Goal: Find contact information: Find contact information

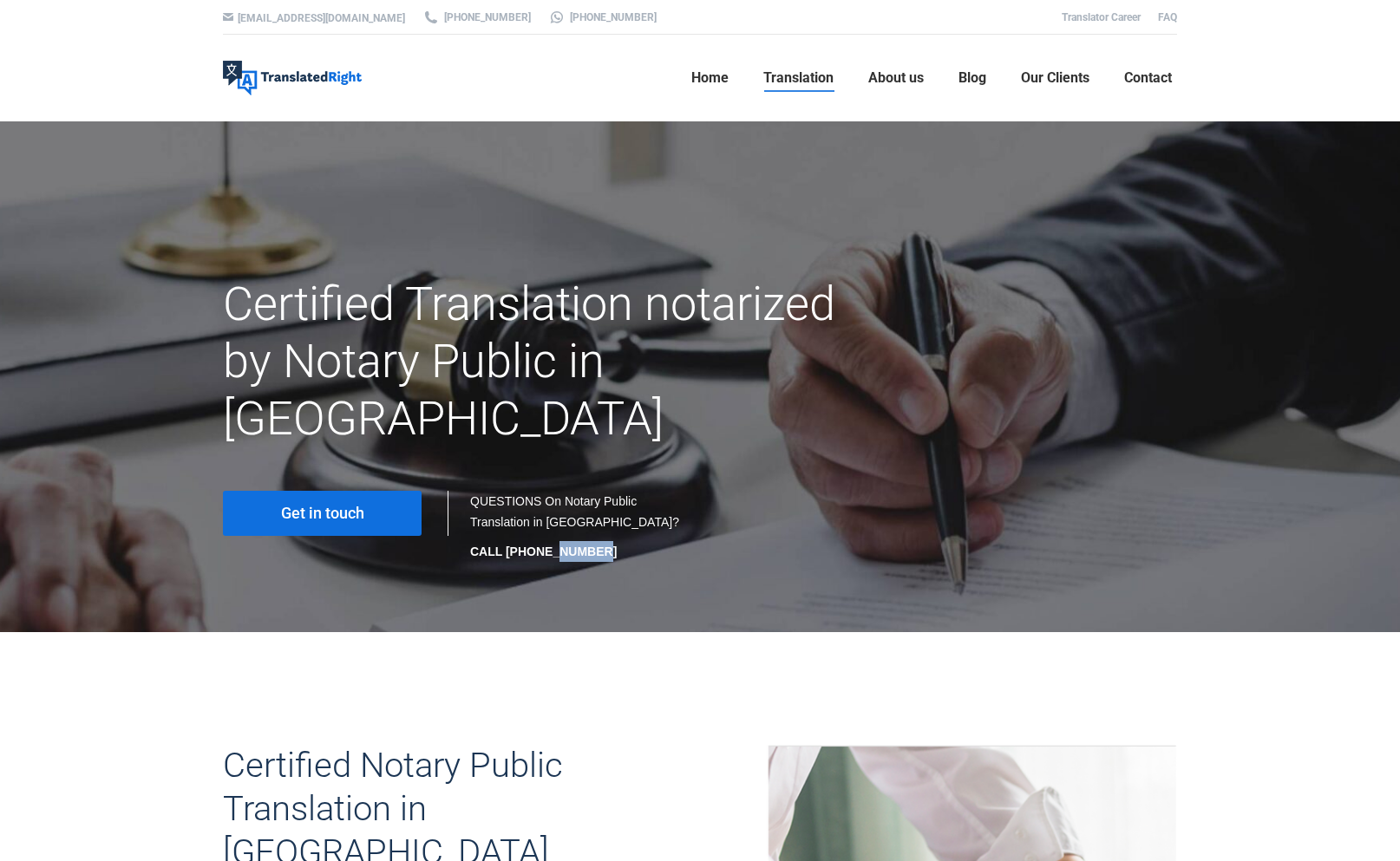
drag, startPoint x: 601, startPoint y: 504, endPoint x: 551, endPoint y: 497, distance: 50.5
click at [551, 541] on p "CALL +65 6977 9646" at bounding box center [577, 552] width 212 height 21
click at [585, 523] on div at bounding box center [700, 377] width 1400 height 511
drag, startPoint x: 595, startPoint y: 497, endPoint x: 509, endPoint y: 499, distance: 86.0
click at [509, 541] on p "CALL [PHONE_NUMBER]" at bounding box center [577, 552] width 212 height 21
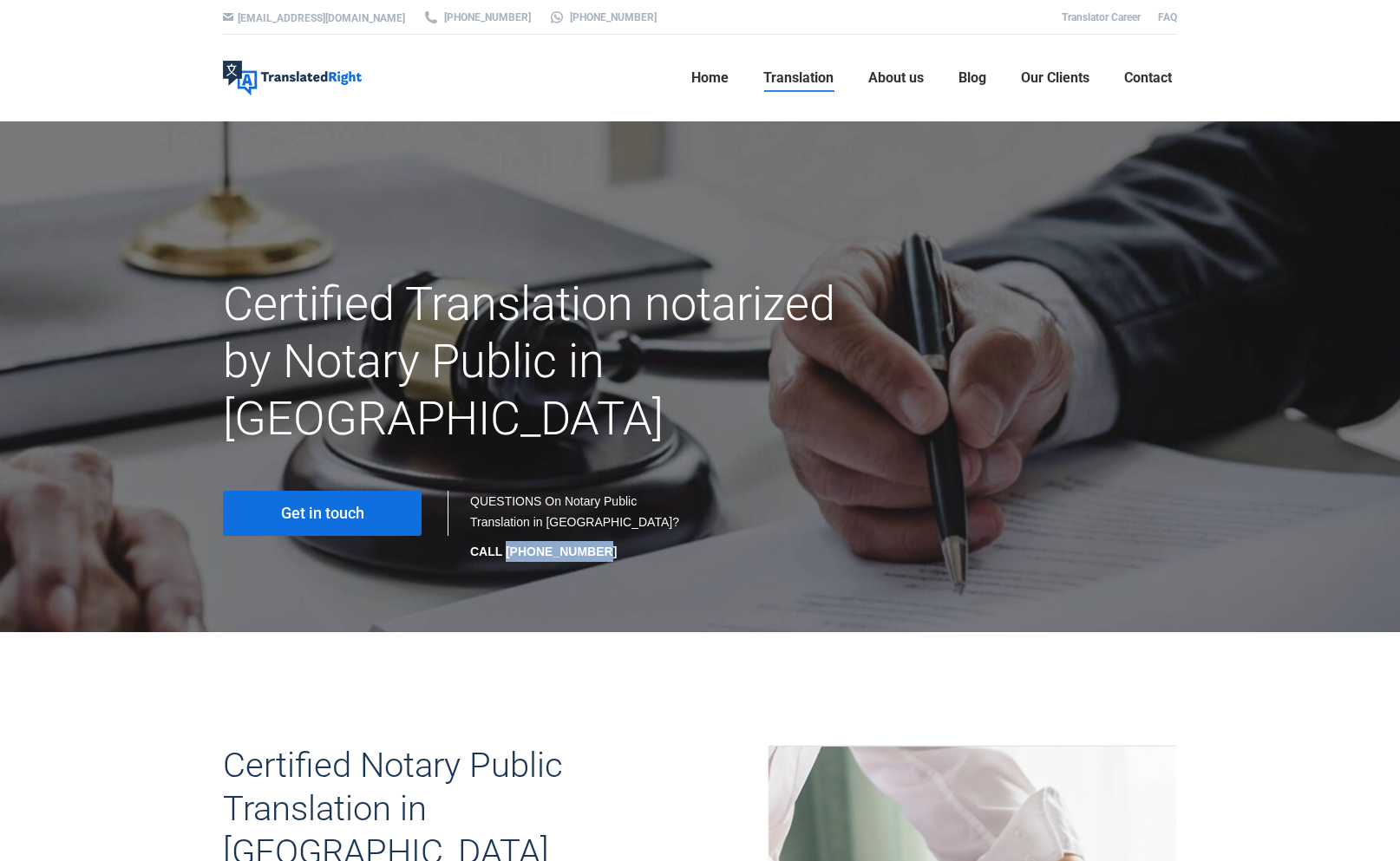
copy strong "[PHONE_NUMBER]"
click at [753, 486] on div at bounding box center [822, 491] width 247 height 9
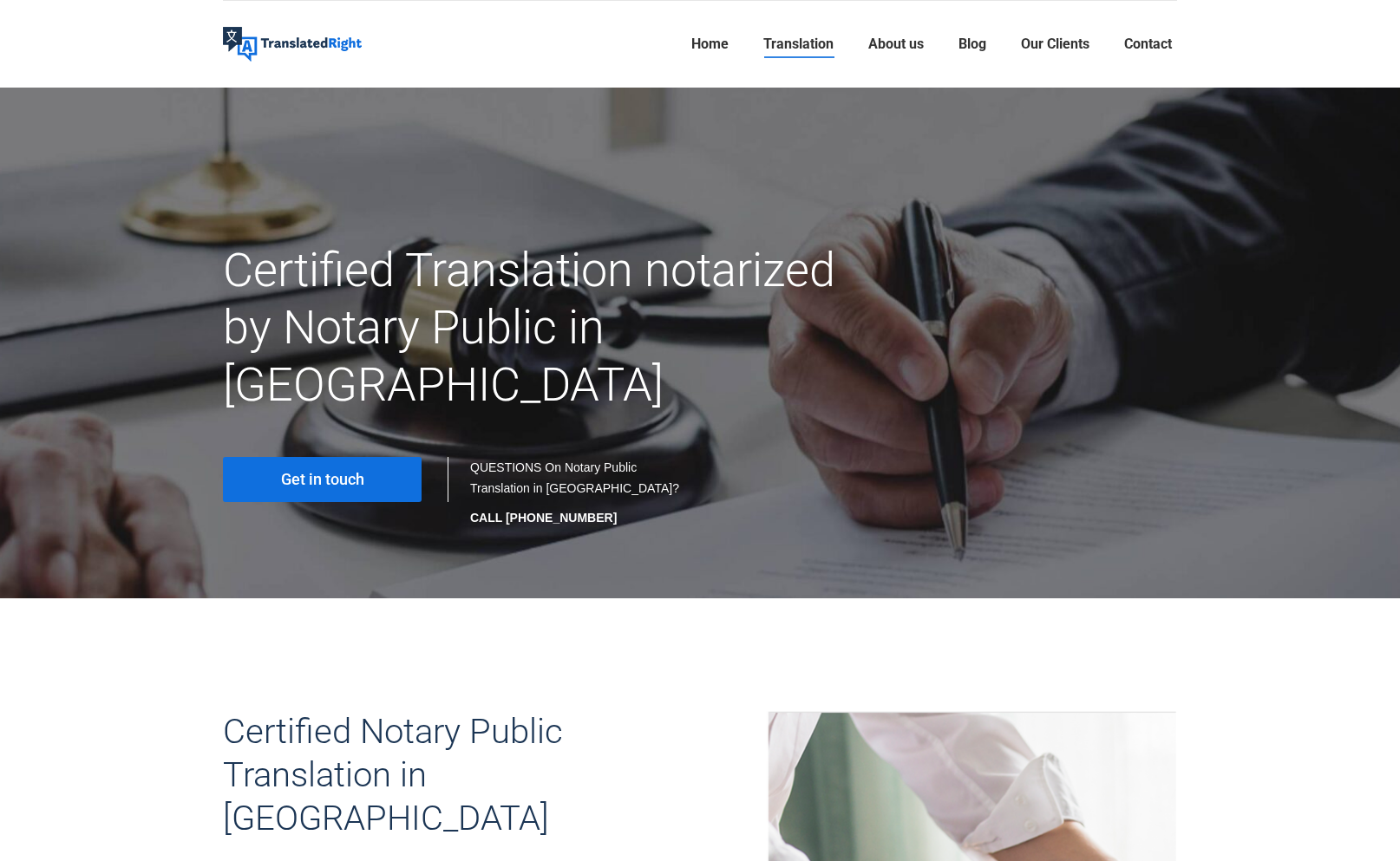
scroll to position [40, 0]
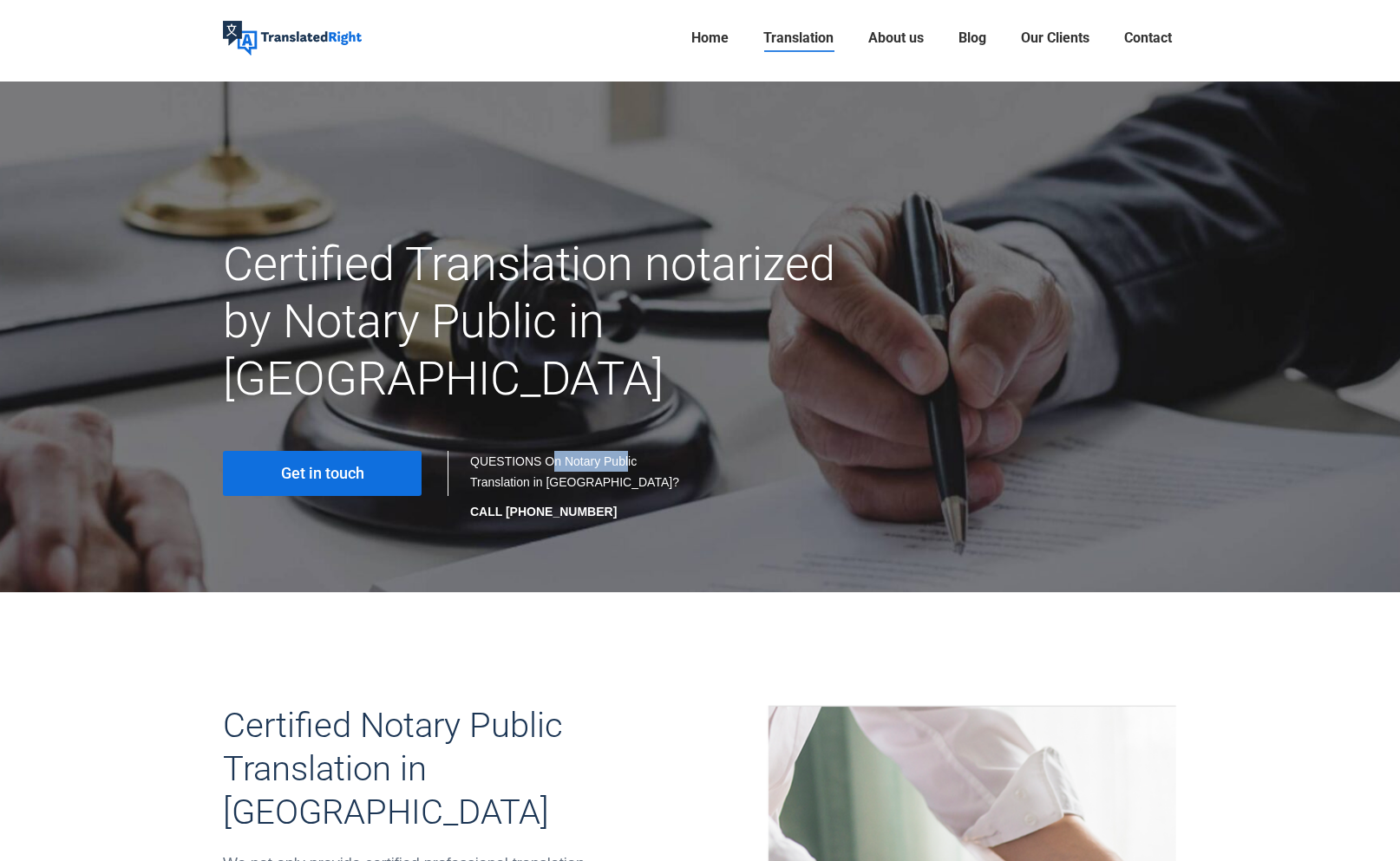
drag, startPoint x: 552, startPoint y: 406, endPoint x: 627, endPoint y: 408, distance: 75.0
click at [627, 451] on div "QUESTIONS On Notary Public Translation in Singapore? CALL +65 6977 9646" at bounding box center [577, 486] width 212 height 71
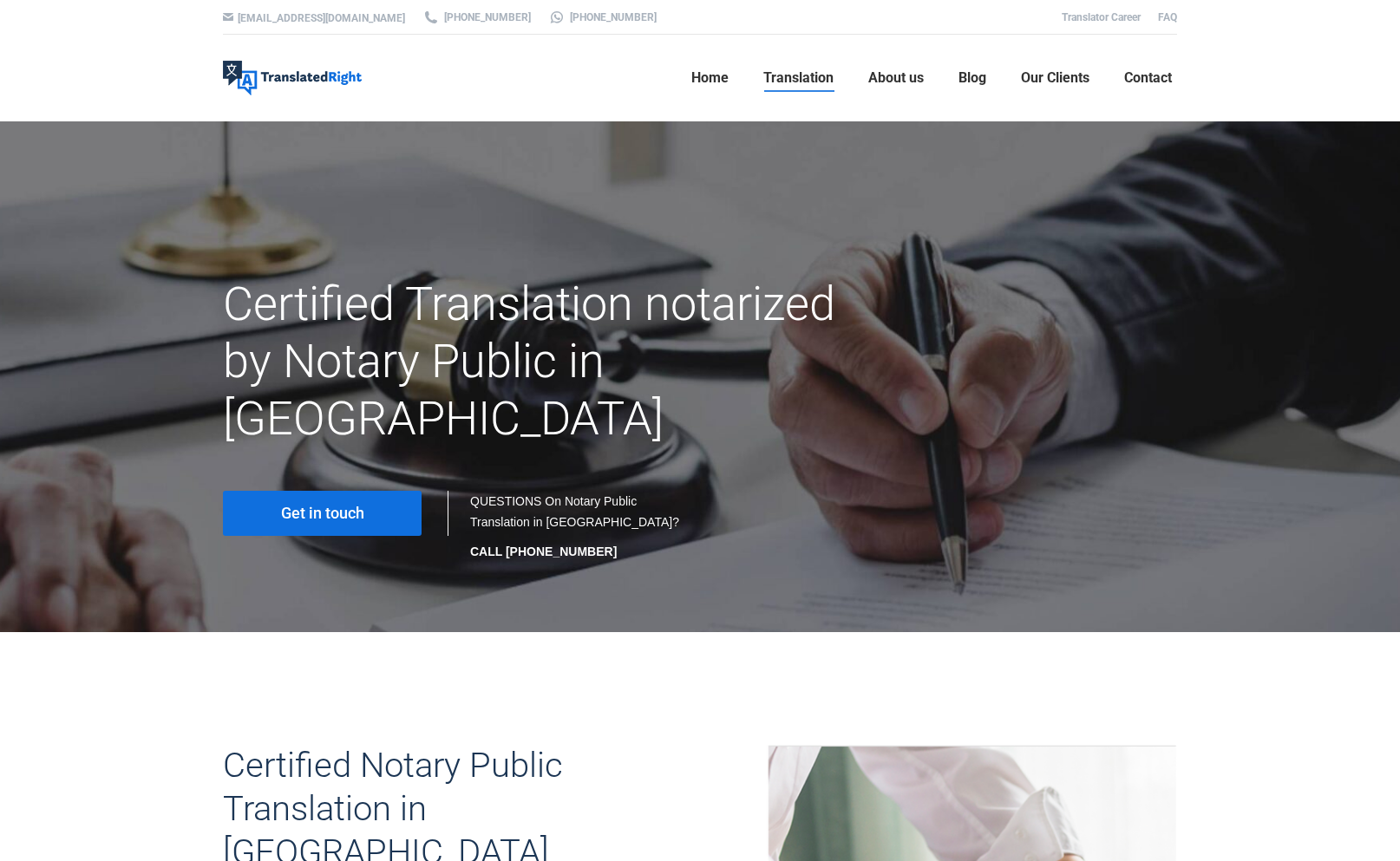
scroll to position [0, 0]
click at [1167, 18] on link "FAQ" at bounding box center [1167, 18] width 19 height 12
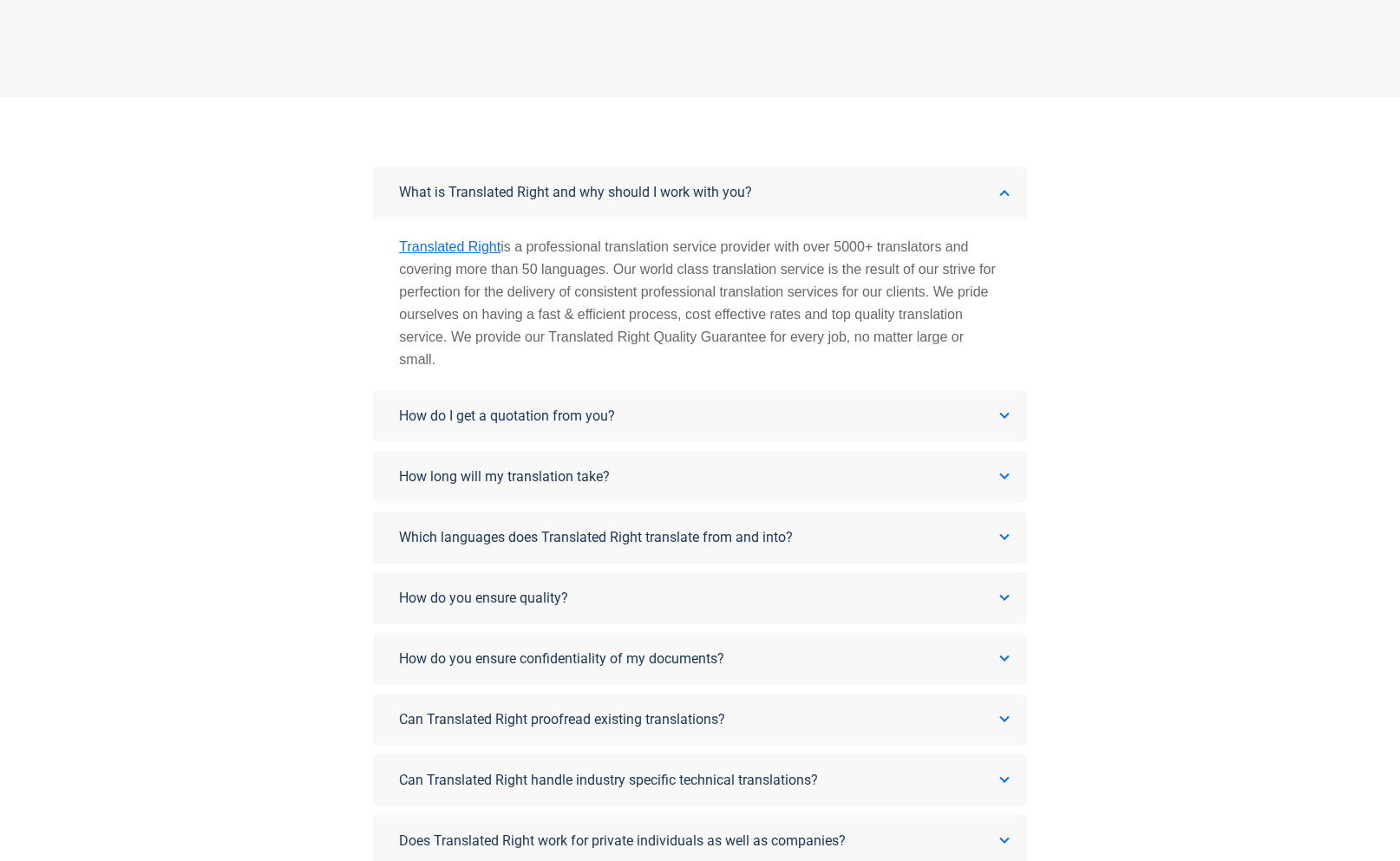
scroll to position [252, 0]
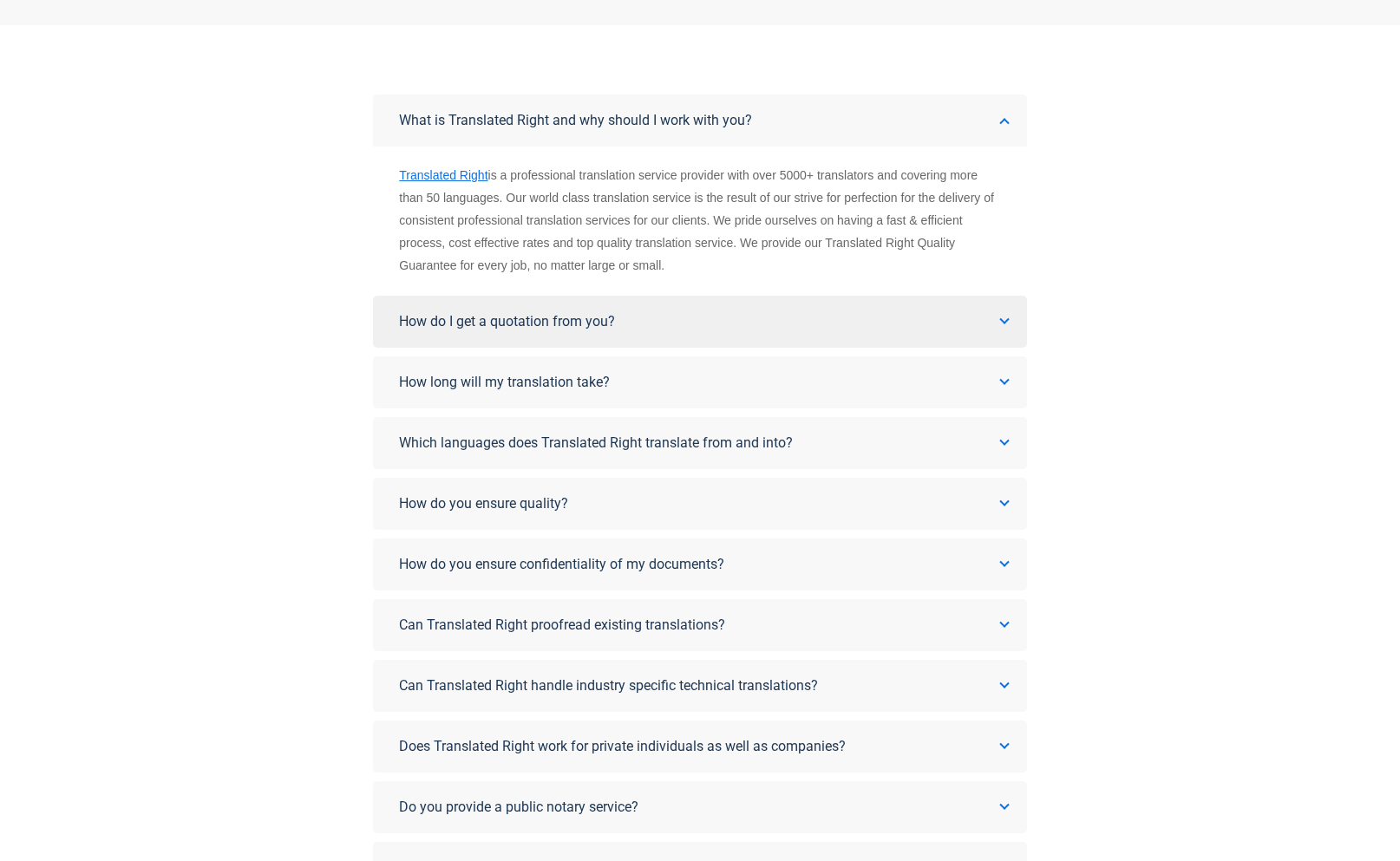
click at [785, 318] on link "How do I get a quotation from you?" at bounding box center [700, 321] width 653 height 52
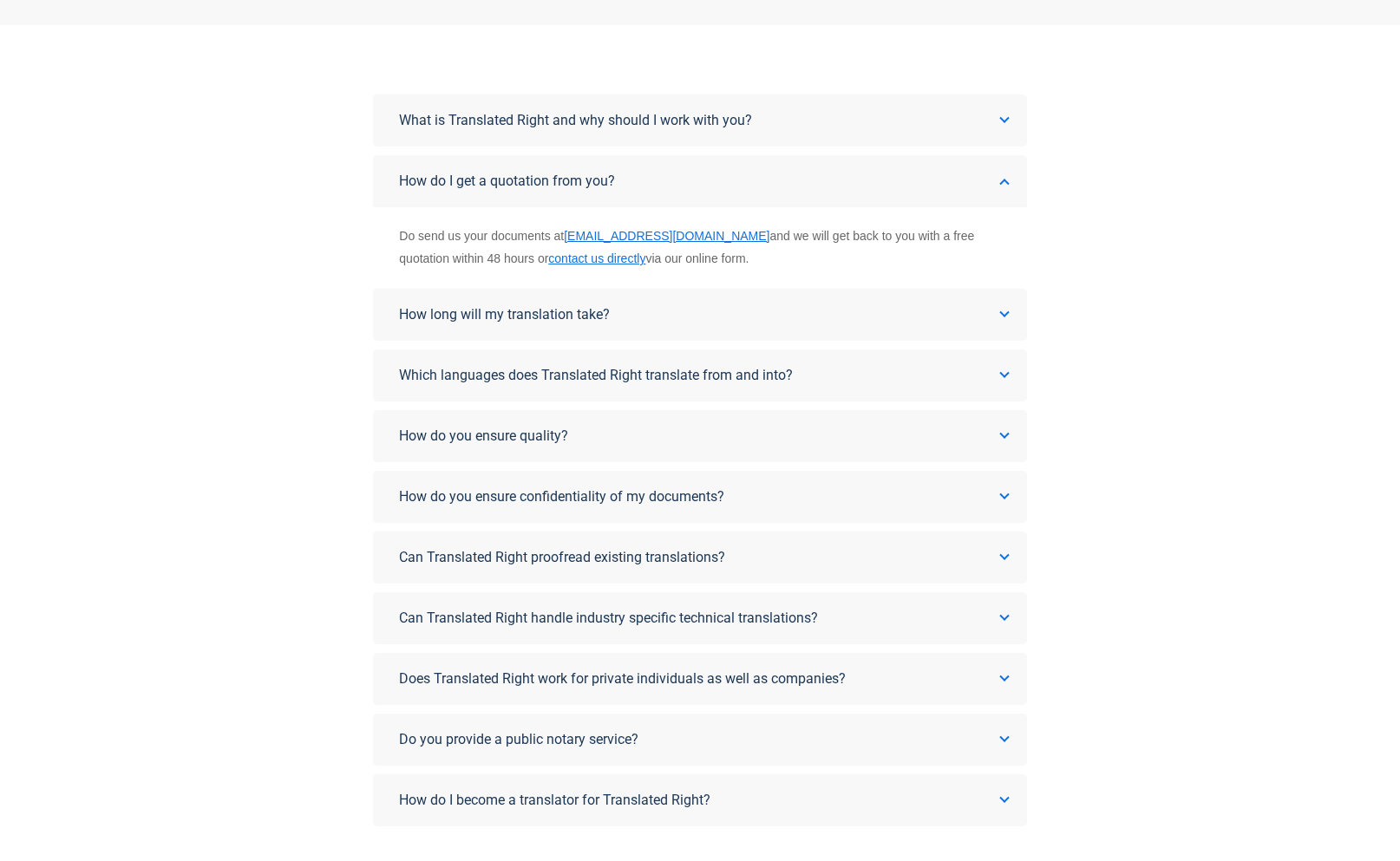
click at [751, 187] on link "How do I get a quotation from you?" at bounding box center [700, 181] width 653 height 52
click at [855, 189] on link "How do I get a quotation from you?" at bounding box center [700, 181] width 653 height 52
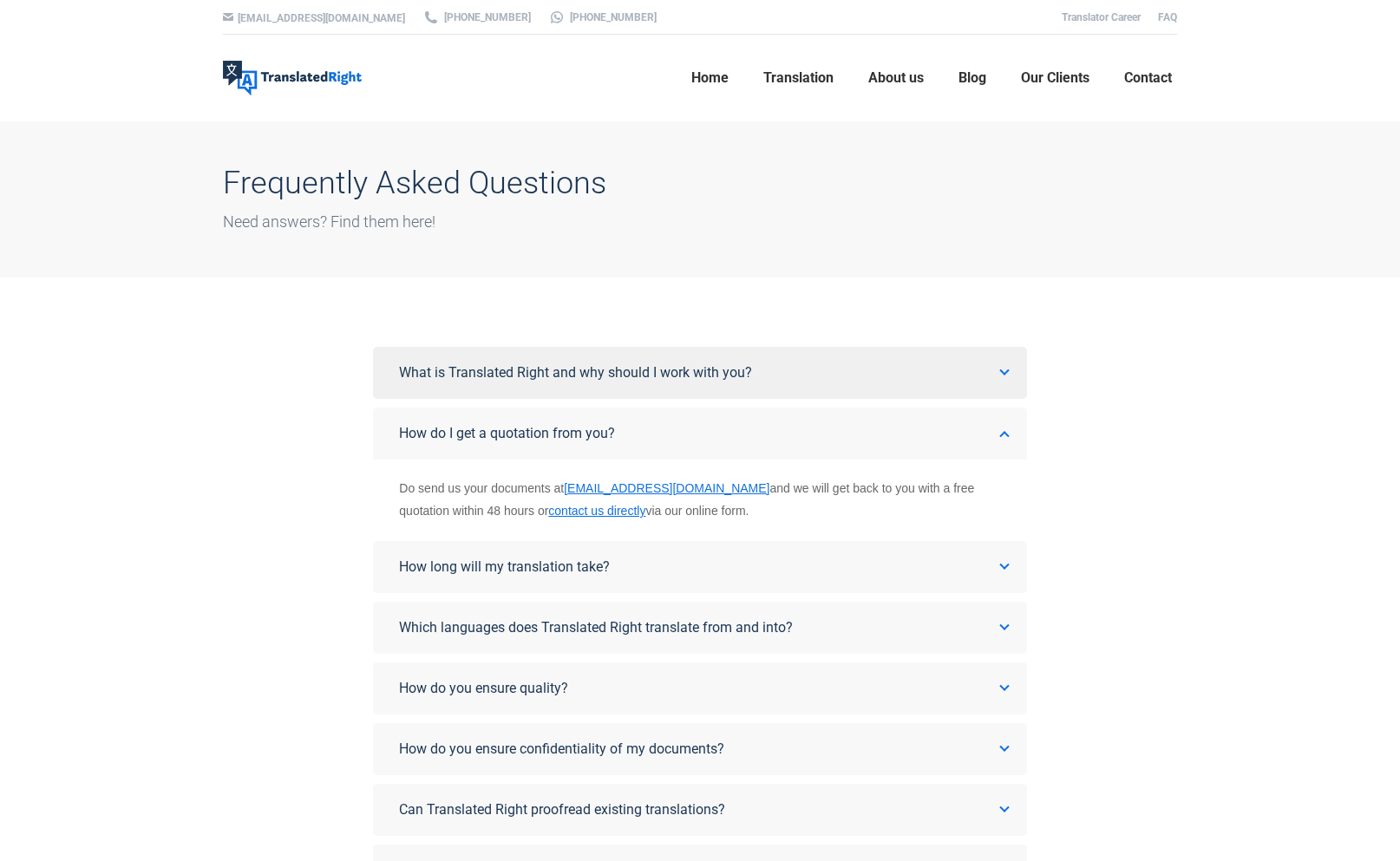
click at [786, 384] on link "What is Translated Right and why should I work with you?" at bounding box center [700, 372] width 653 height 52
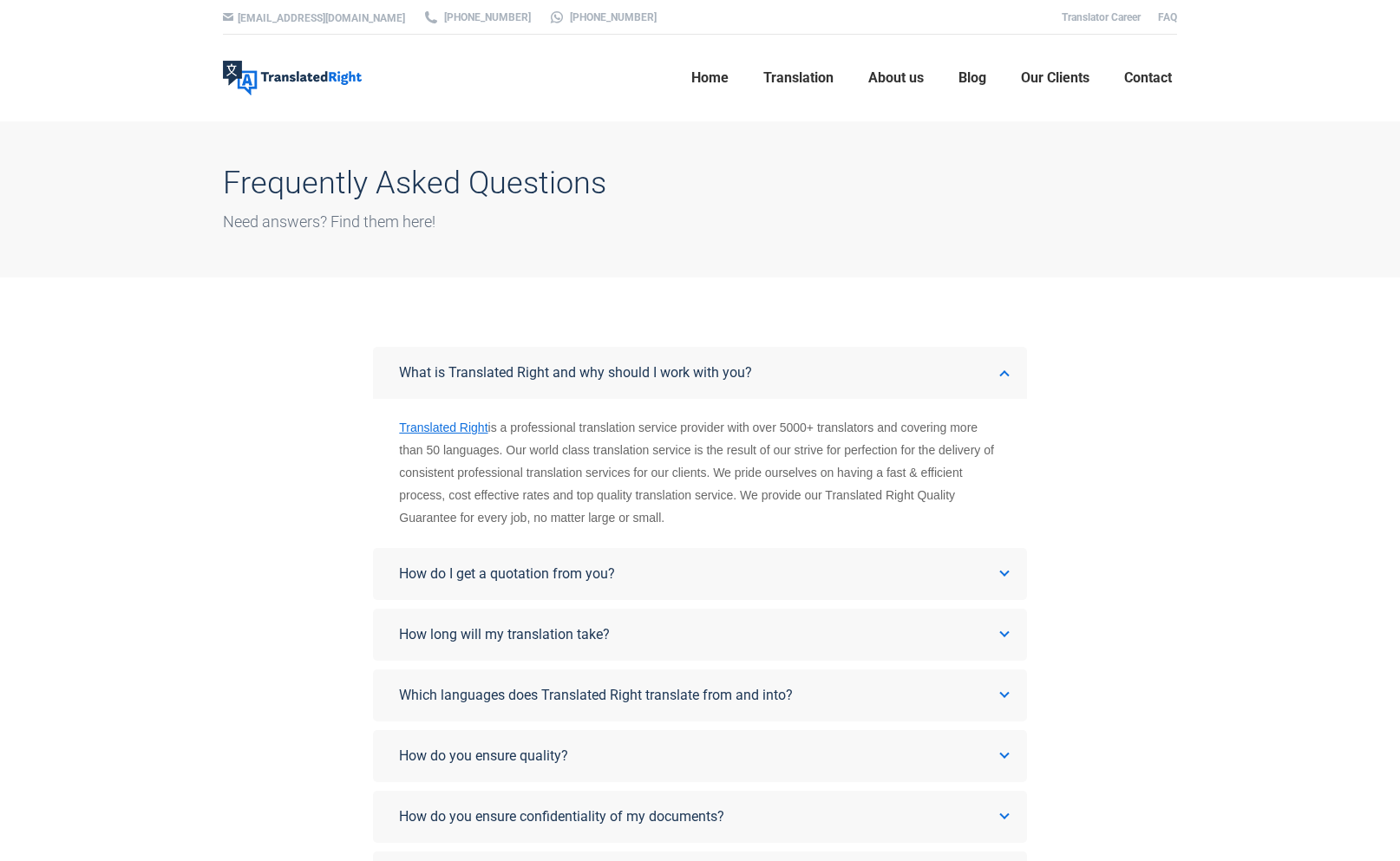
click at [768, 373] on link "What is Translated Right and why should I work with you?" at bounding box center [700, 372] width 653 height 52
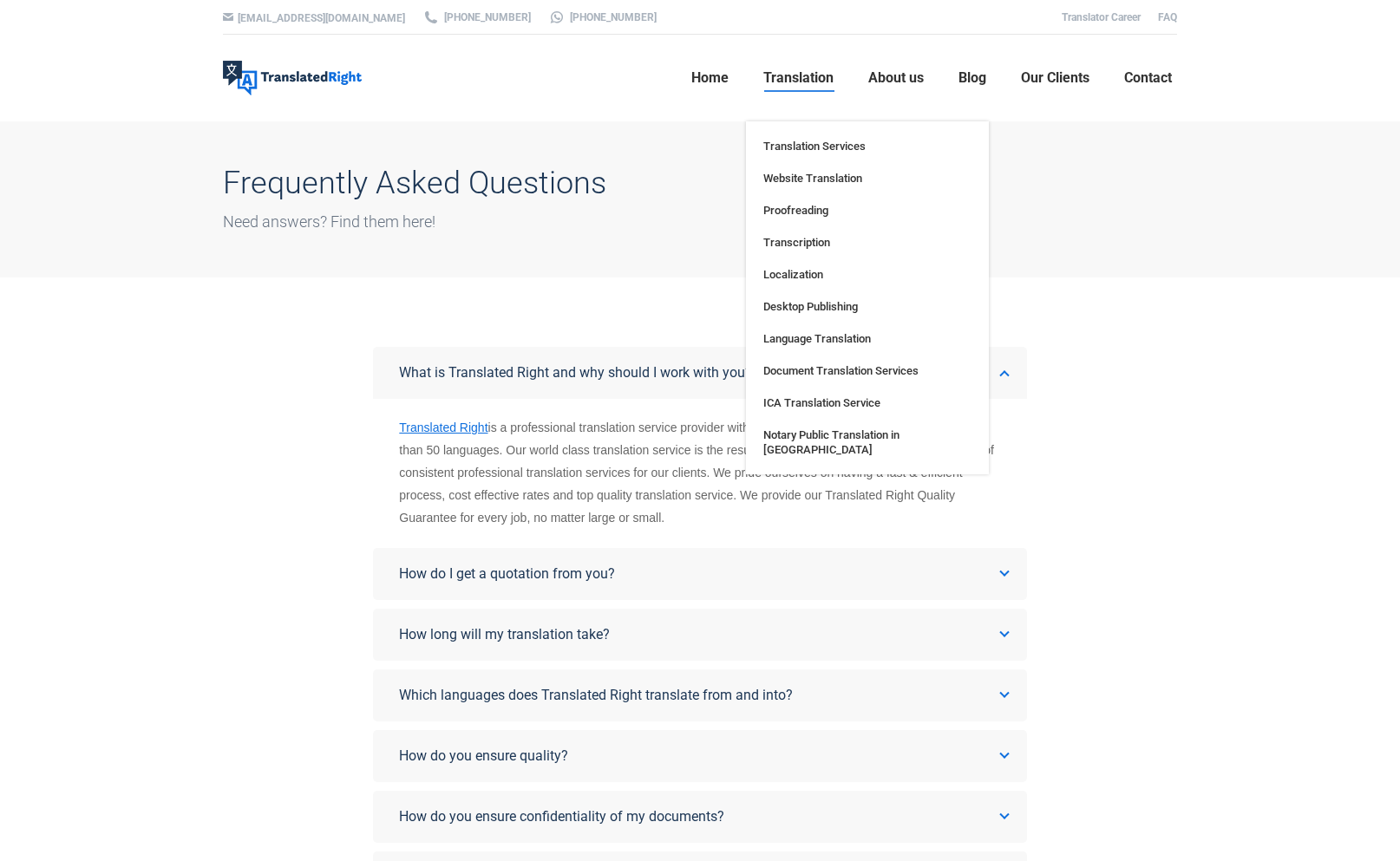
click at [777, 69] on span "Translation" at bounding box center [798, 78] width 70 height 18
click at [820, 366] on span "Document Translation Services" at bounding box center [841, 370] width 156 height 15
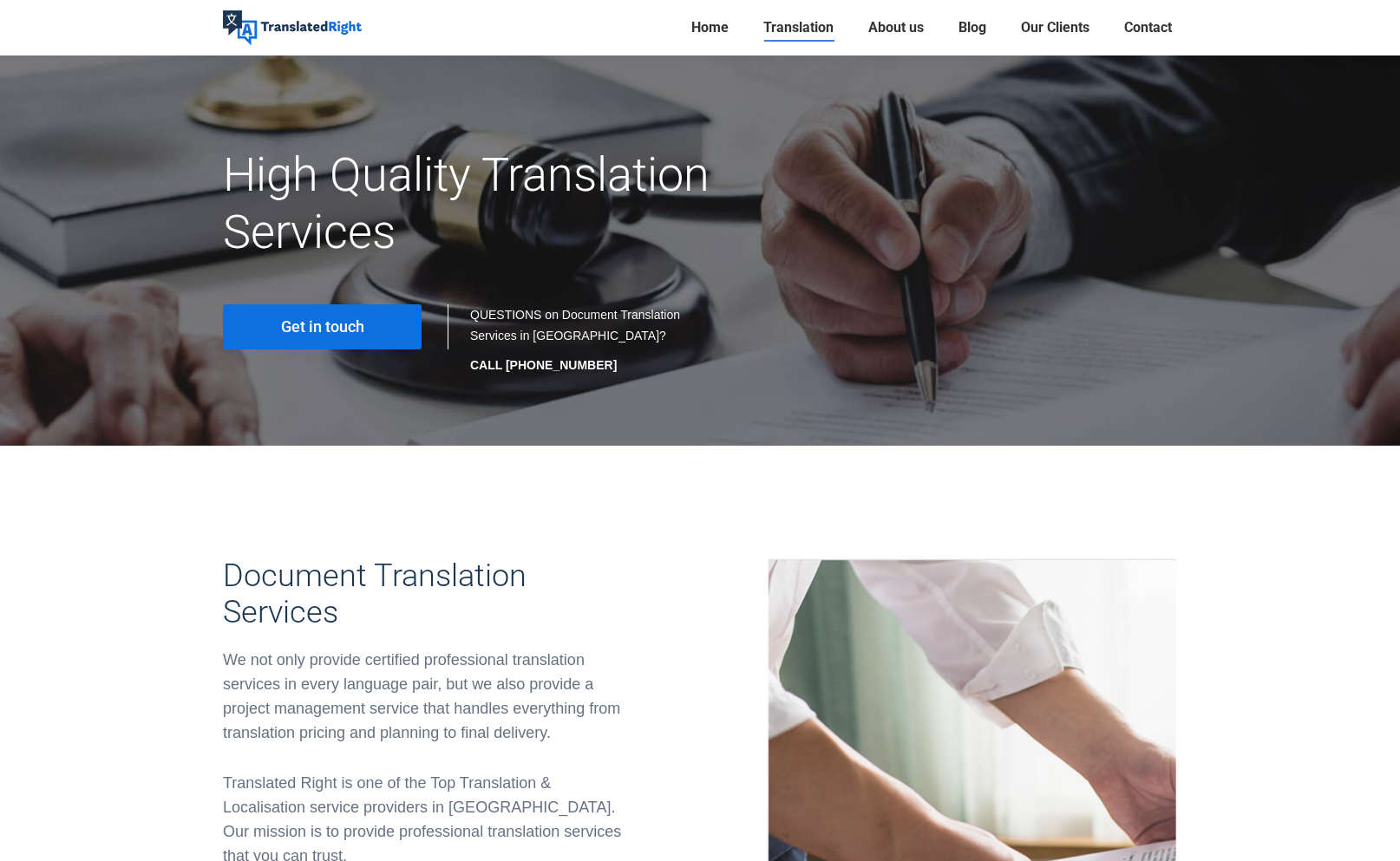
scroll to position [143, 0]
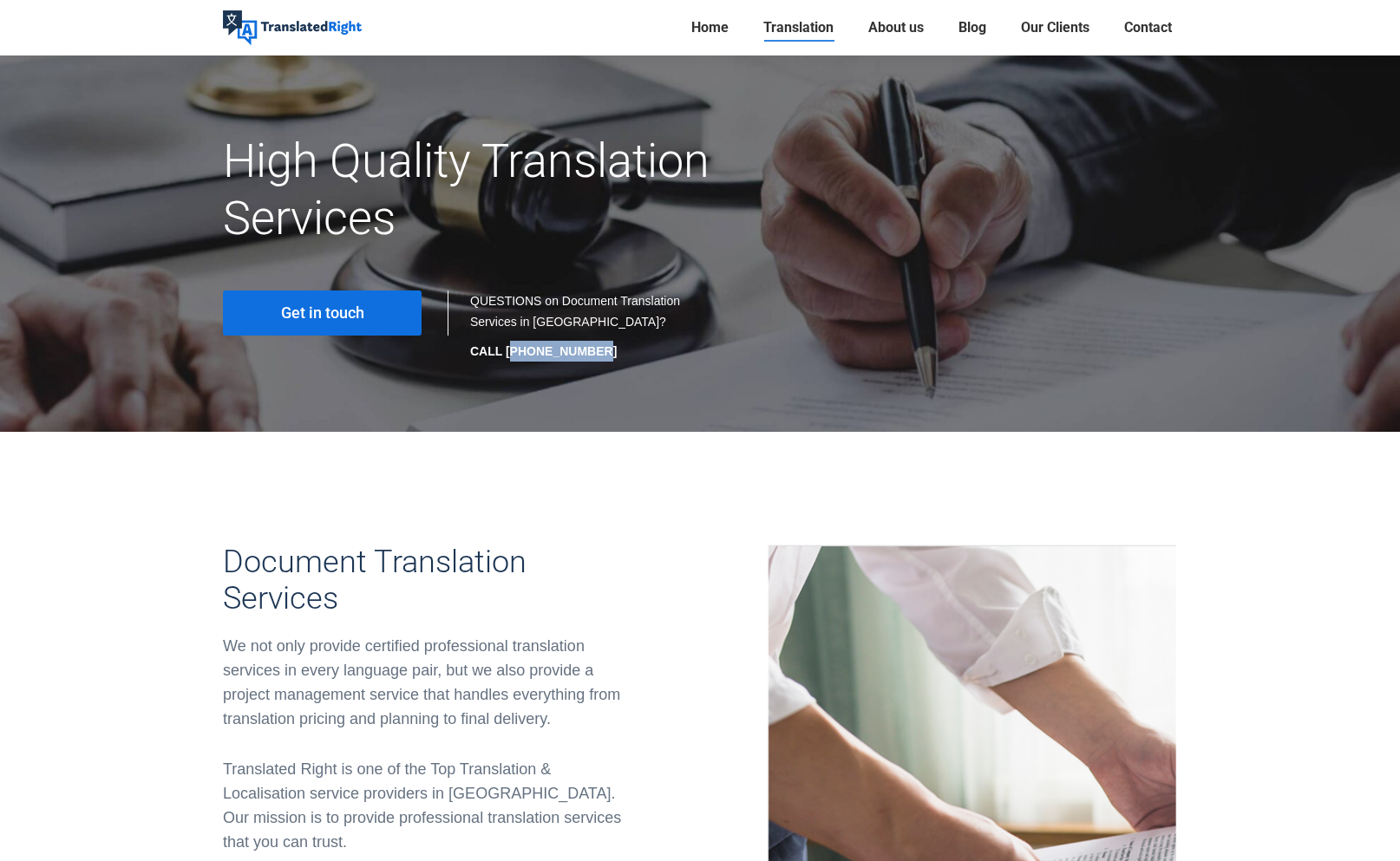
drag, startPoint x: 584, startPoint y: 357, endPoint x: 516, endPoint y: 344, distance: 69.2
click at [516, 344] on strong "CALL [PHONE_NUMBER]" at bounding box center [544, 351] width 147 height 14
click at [618, 469] on div at bounding box center [700, 484] width 954 height 43
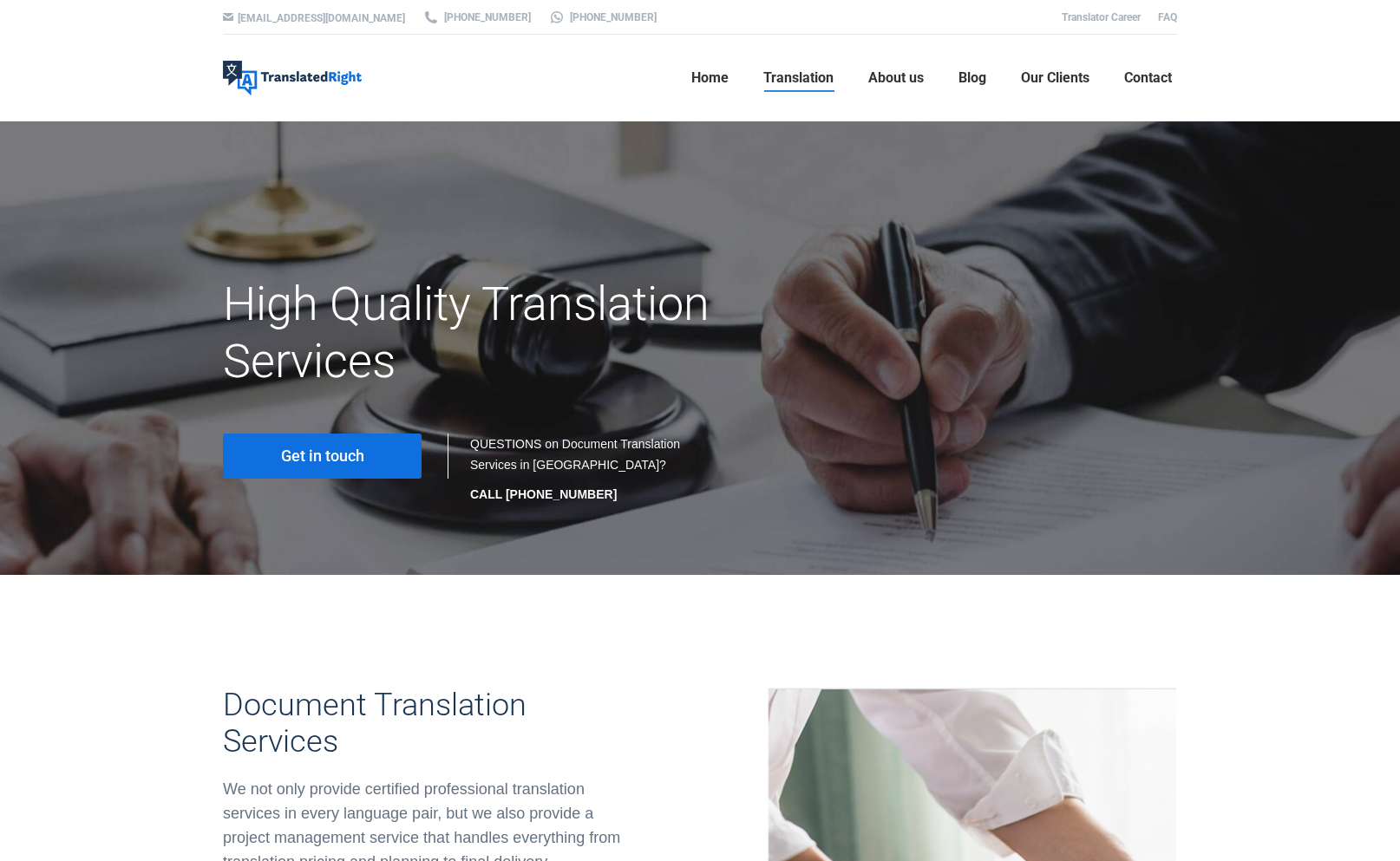
scroll to position [0, 0]
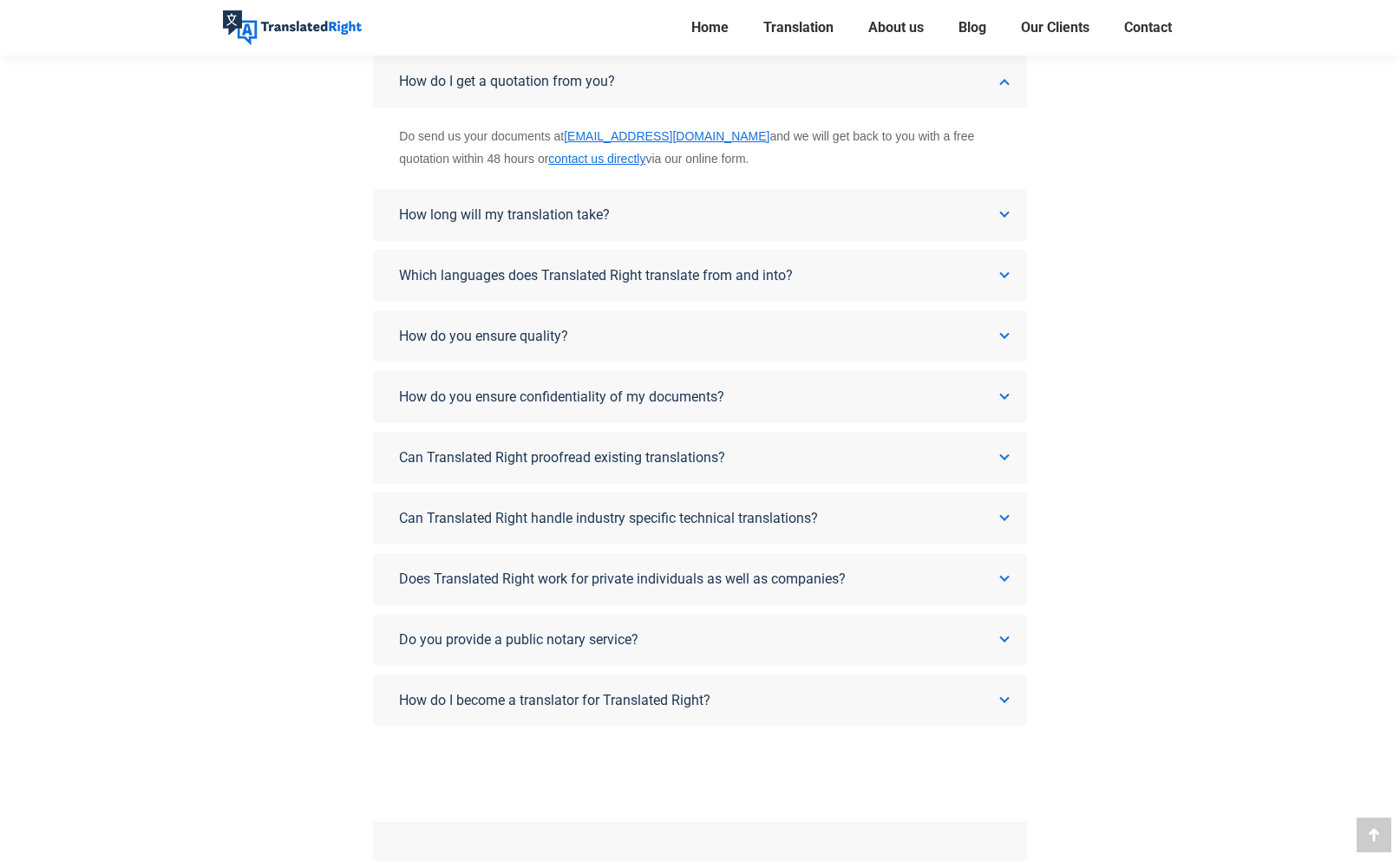
scroll to position [353, 0]
